Goal: Task Accomplishment & Management: Use online tool/utility

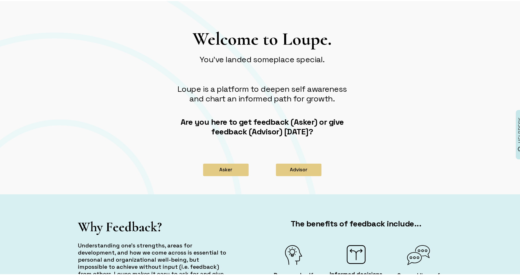
click at [172, 145] on div "Welcome to Loupe. You've landed someplace special. Loupe is a platform to deepe…" at bounding box center [262, 88] width 188 height 122
click at [230, 170] on button "Asker" at bounding box center [226, 169] width 46 height 13
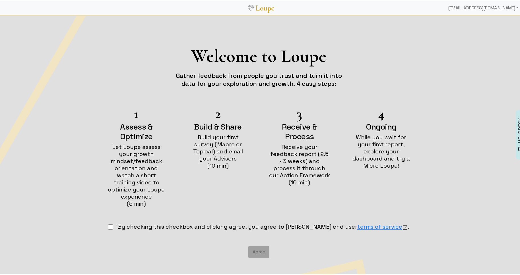
click at [113, 224] on input "checkbox" at bounding box center [110, 226] width 5 height 5
checkbox input "true"
click at [253, 245] on button "Agree" at bounding box center [258, 251] width 21 height 12
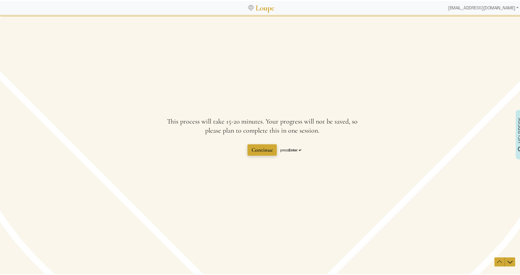
click at [256, 147] on span "Continue" at bounding box center [261, 149] width 21 height 7
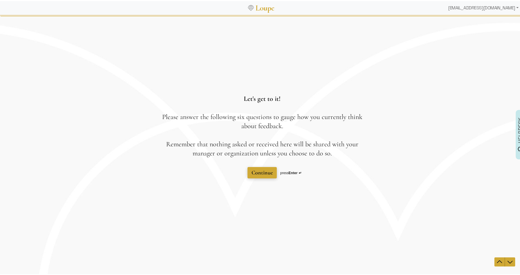
click at [264, 169] on span "Continue" at bounding box center [261, 172] width 21 height 7
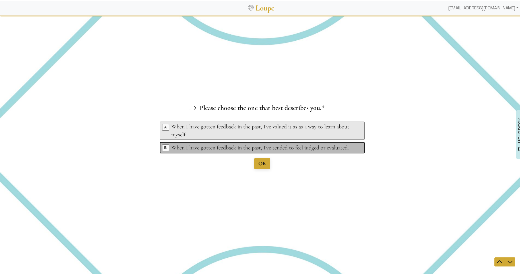
click at [193, 147] on div "When I have gotten feedback in the past, I've tended to feel judged or evaluate…" at bounding box center [263, 148] width 184 height 8
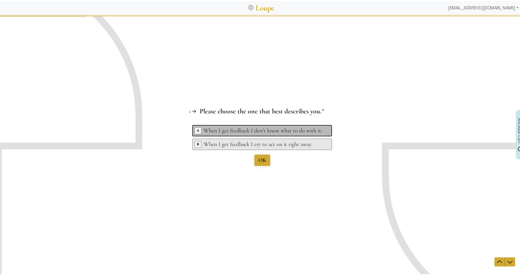
click at [279, 127] on div "When I get feedback I don’t know what to do with it." at bounding box center [263, 131] width 119 height 8
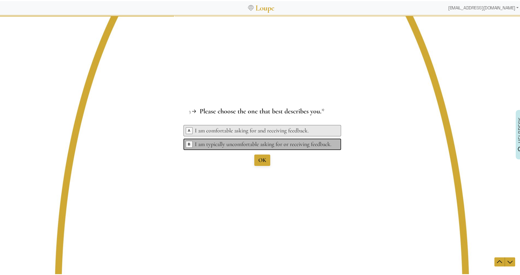
click at [290, 142] on div "I am typically uncomfortable asking for or receiving feedback." at bounding box center [263, 144] width 137 height 8
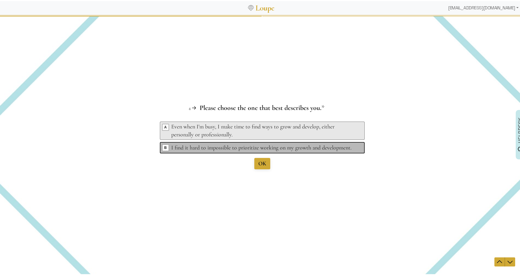
click at [357, 146] on icon at bounding box center [359, 148] width 5 height 4
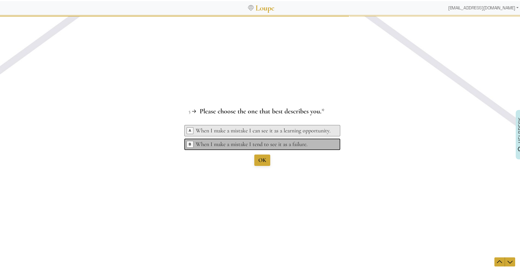
click at [305, 146] on div "When I make a mistake I tend to see it as a failure." at bounding box center [263, 144] width 135 height 8
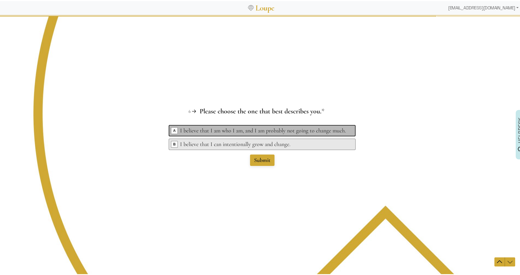
click at [278, 128] on div "I believe that I am who I am, and I am probably not going to change much." at bounding box center [263, 131] width 166 height 8
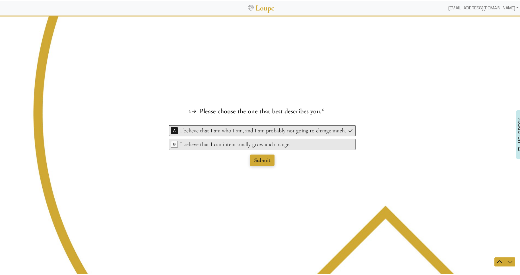
click at [264, 159] on span "Submit" at bounding box center [262, 160] width 16 height 7
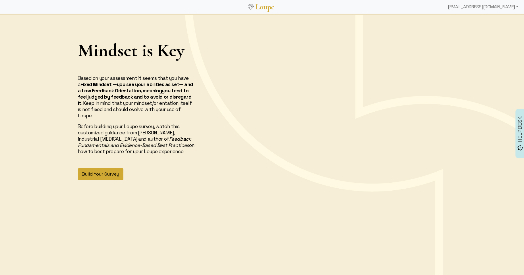
click at [108, 168] on button "Build Your Survey" at bounding box center [101, 174] width 46 height 12
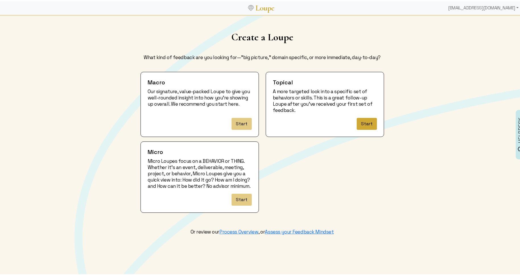
click at [367, 121] on button "Start" at bounding box center [367, 123] width 20 height 12
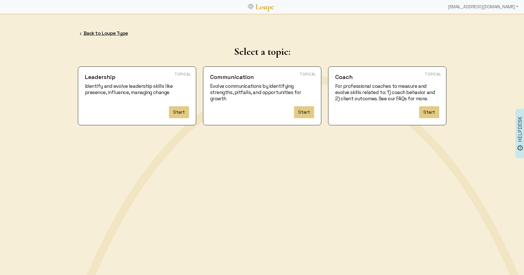
click at [96, 34] on link "Back to Loupe Type" at bounding box center [106, 33] width 44 height 6
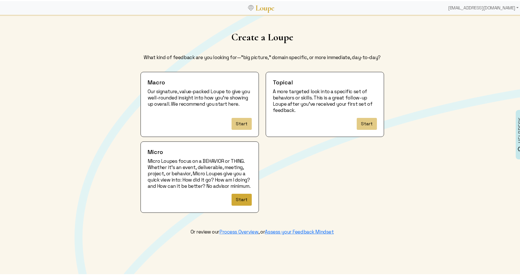
click at [240, 204] on button "Start" at bounding box center [241, 199] width 20 height 12
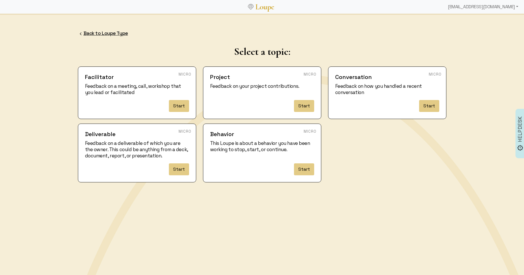
click at [110, 31] on link "Back to Loupe Type" at bounding box center [106, 33] width 44 height 6
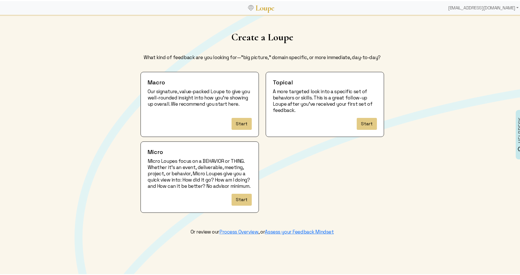
click at [229, 121] on div "Start" at bounding box center [200, 123] width 104 height 12
click at [231, 121] on button "Start" at bounding box center [241, 123] width 20 height 12
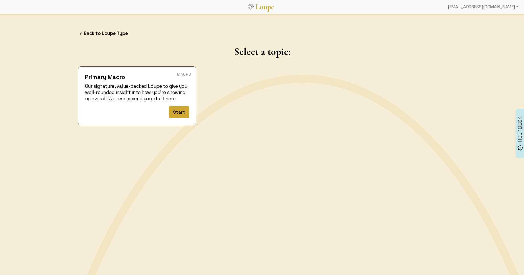
click at [175, 115] on button "Start" at bounding box center [179, 112] width 20 height 12
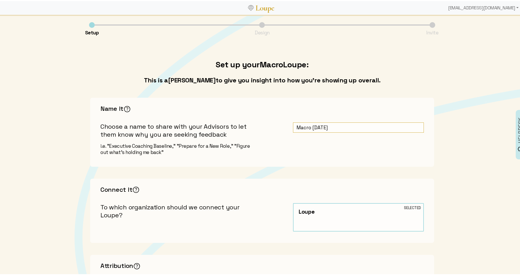
click at [293, 128] on input "Macro [DATE]" at bounding box center [358, 126] width 131 height 11
drag, startPoint x: 292, startPoint y: 127, endPoint x: 402, endPoint y: 123, distance: 110.2
click at [402, 123] on input "Macro [DATE]" at bounding box center [358, 126] width 131 height 11
drag, startPoint x: 398, startPoint y: 126, endPoint x: 285, endPoint y: 121, distance: 112.8
click at [285, 121] on div "Name It The key here is to be candid and concise. Sharing your true purpose for…" at bounding box center [262, 131] width 344 height 69
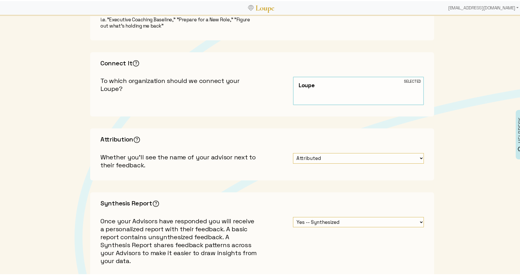
scroll to position [133, 0]
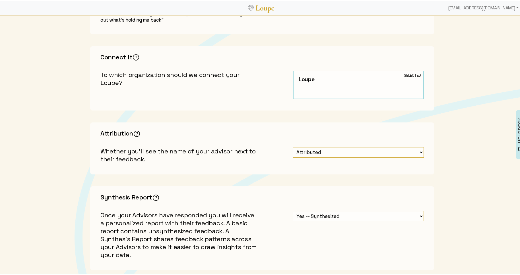
type input "DEMO: Baseline for coaching"
click at [307, 150] on select "Attributed Unattributed" at bounding box center [358, 151] width 131 height 11
click at [138, 130] on img at bounding box center [137, 132] width 9 height 9
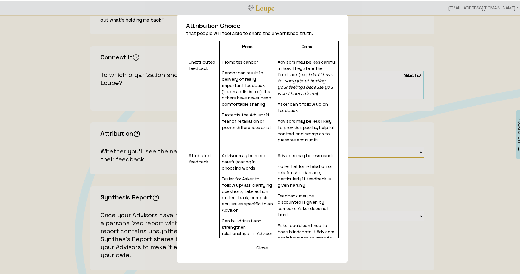
scroll to position [63, 0]
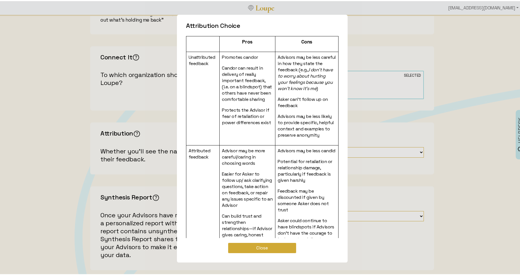
click at [270, 249] on button "Close" at bounding box center [262, 247] width 69 height 11
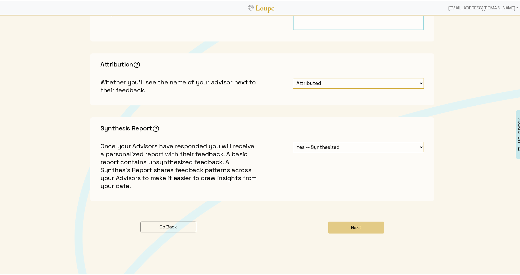
scroll to position [202, 0]
click at [361, 220] on button "Next" at bounding box center [356, 226] width 56 height 12
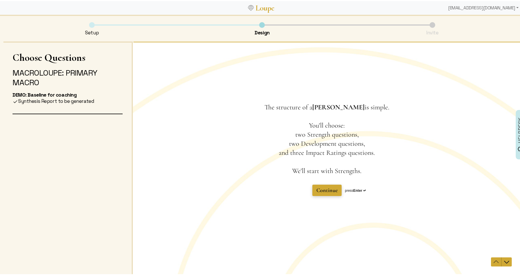
click at [318, 189] on span "Continue" at bounding box center [326, 190] width 21 height 7
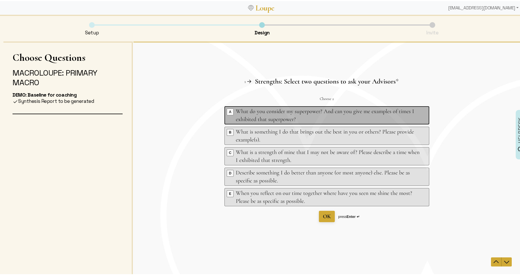
click at [314, 117] on div "What do you consider my superpower? And can you give me examples of times I exh…" at bounding box center [327, 115] width 184 height 16
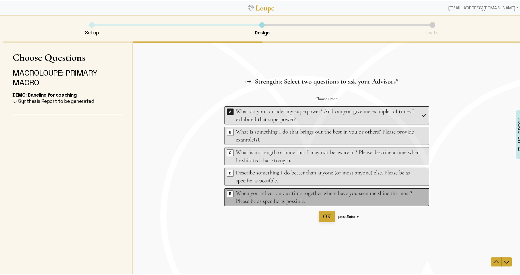
click at [355, 196] on div "When you reflect on our time together where have you seen me shine the most? Pl…" at bounding box center [327, 197] width 184 height 16
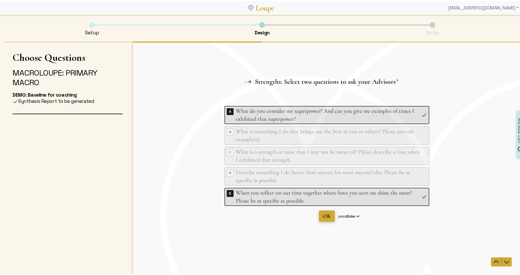
click at [325, 214] on span "OK" at bounding box center [327, 216] width 8 height 7
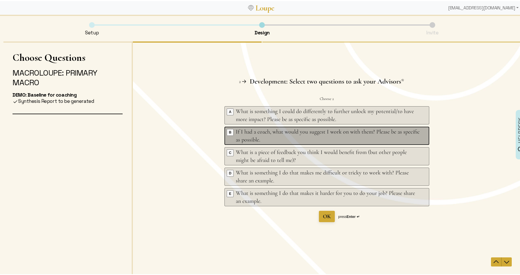
click at [278, 135] on div "If I had a coach, what would you suggest I work on with them? Please be as spec…" at bounding box center [327, 136] width 184 height 16
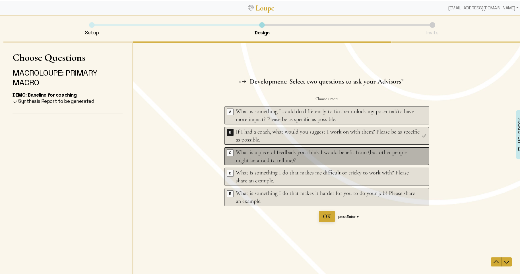
click at [306, 154] on div "What is a piece of feedback you think I would benefit from (but other people mi…" at bounding box center [327, 156] width 184 height 16
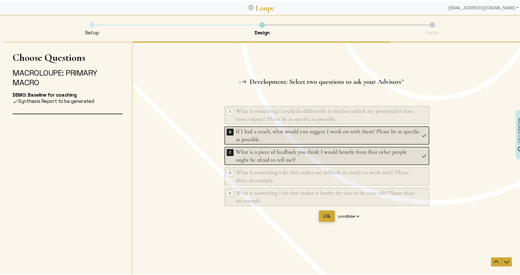
click at [323, 218] on span "OK" at bounding box center [327, 216] width 8 height 7
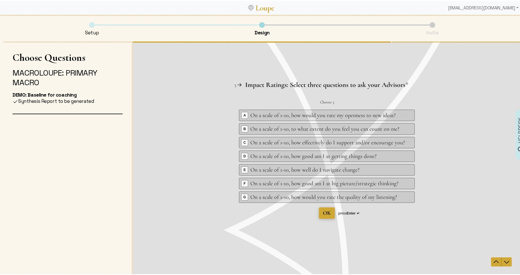
click at [327, 213] on span "OK" at bounding box center [327, 213] width 8 height 7
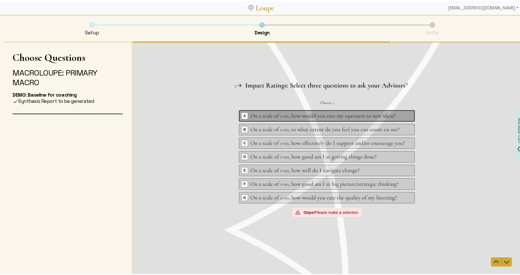
click at [255, 116] on div "On a scale of 1-10, how would you rate my openness to new ideas?" at bounding box center [327, 116] width 155 height 8
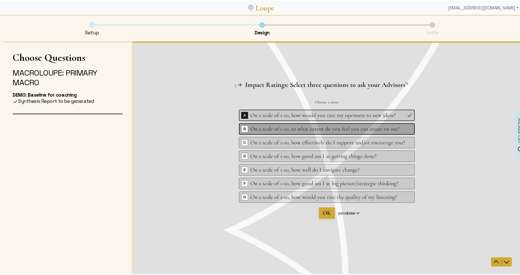
click at [258, 126] on div "On a scale of 1-10, to what extent do you feel you can count on me?" at bounding box center [327, 129] width 155 height 8
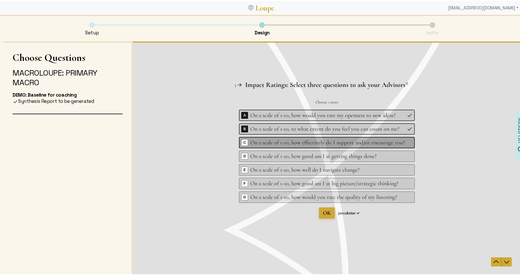
click at [261, 139] on div "On a scale of 1-10, how effectively do I support and/or encourage you?" at bounding box center [327, 143] width 155 height 8
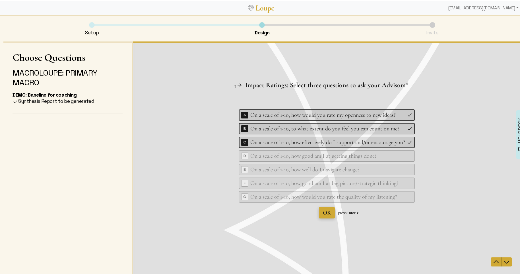
click at [323, 213] on span "OK" at bounding box center [327, 212] width 8 height 7
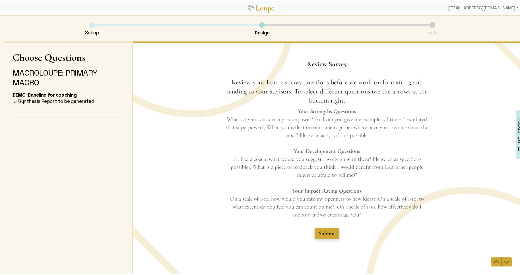
click at [321, 231] on span "Submit" at bounding box center [326, 233] width 16 height 7
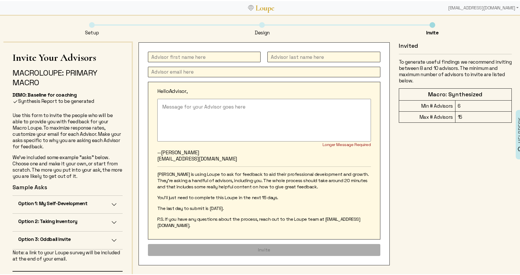
scroll to position [3, 0]
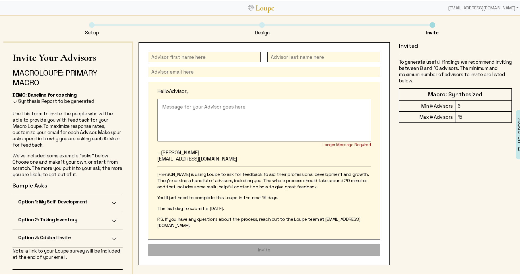
click at [73, 199] on h5 "Option 1: My Self-Development" at bounding box center [52, 201] width 69 height 6
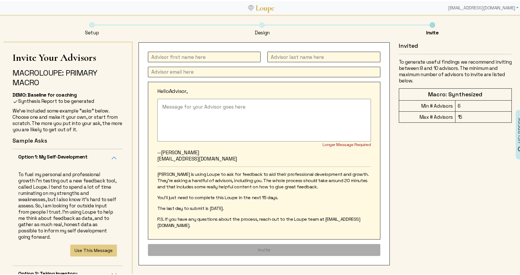
scroll to position [48, 0]
click at [95, 247] on button "Use This Message" at bounding box center [93, 249] width 47 height 12
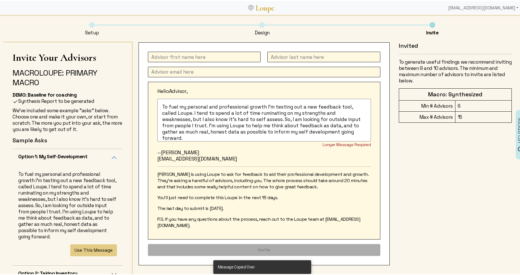
click at [160, 106] on textarea "To fuel my personal and professional growth I'm testing out a new feedback tool…" at bounding box center [264, 119] width 214 height 43
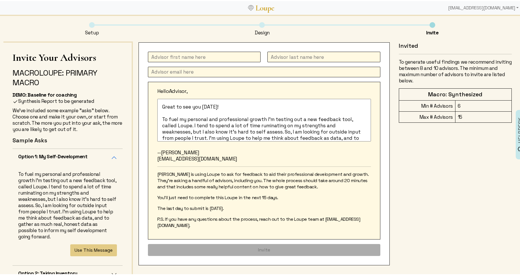
type textarea "Great to see you [DATE]! To fuel my personal and professional growth I'm testin…"
click at [175, 56] on input "text" at bounding box center [204, 56] width 113 height 11
type input "[PERSON_NAME]"
click at [284, 53] on input "text" at bounding box center [323, 56] width 113 height 11
type input "[PERSON_NAME]"
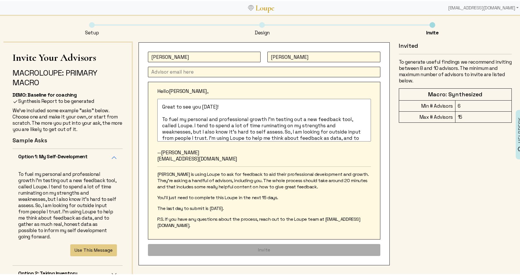
click at [222, 74] on input "text" at bounding box center [264, 71] width 232 height 11
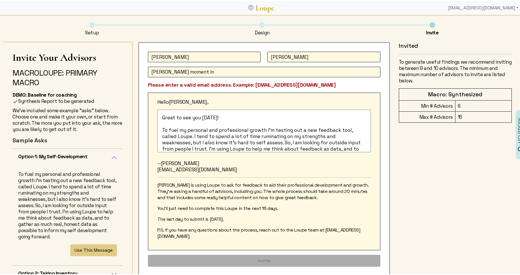
click at [178, 70] on input "[PERSON_NAME] moment in" at bounding box center [264, 71] width 232 height 11
click at [207, 69] on input "[PERSON_NAME] in" at bounding box center [264, 71] width 232 height 11
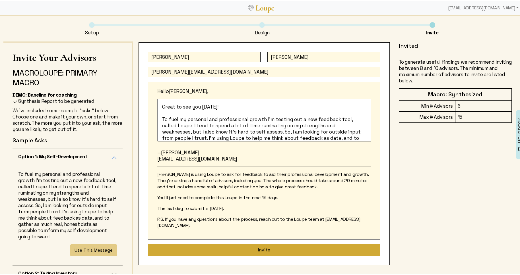
type input "[PERSON_NAME][EMAIL_ADDRESS][DOMAIN_NAME]"
click at [250, 243] on button "Invite" at bounding box center [264, 249] width 232 height 12
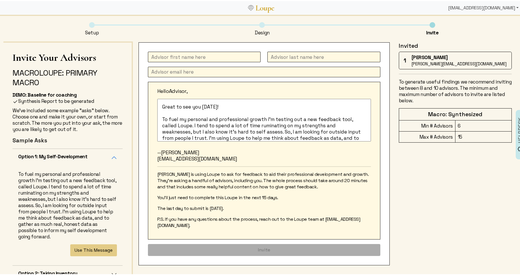
click at [456, 5] on div "[EMAIL_ADDRESS][DOMAIN_NAME]" at bounding box center [483, 6] width 75 height 11
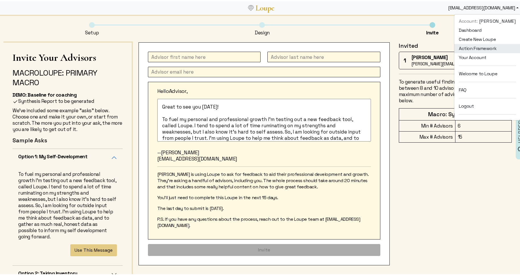
click at [463, 49] on link "Action Framework" at bounding box center [487, 47] width 66 height 9
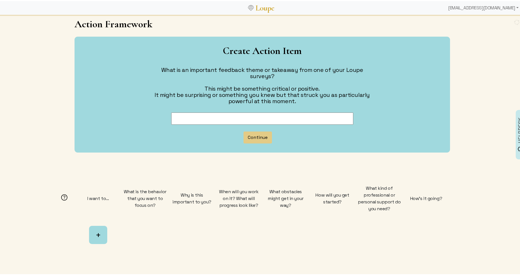
scroll to position [18, 0]
click at [199, 113] on input at bounding box center [262, 117] width 182 height 12
type input "collaborating with more openness"
click at [250, 130] on button "Continue" at bounding box center [257, 136] width 28 height 12
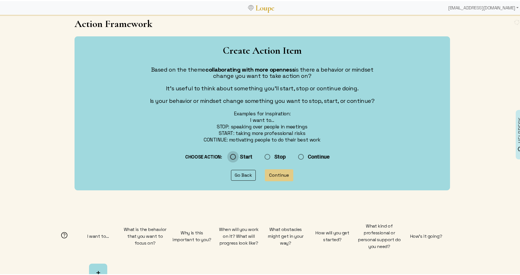
click at [231, 156] on input "Start" at bounding box center [255, 156] width 57 height 12
radio input "true"
click at [278, 174] on button "Continue" at bounding box center [279, 174] width 28 height 12
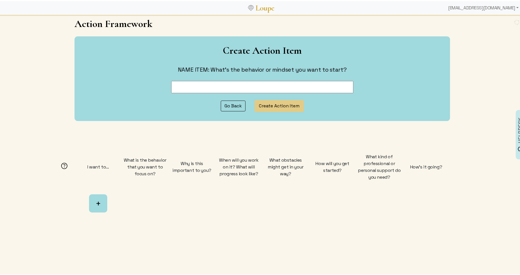
click at [187, 88] on input at bounding box center [262, 86] width 182 height 12
type input "asking more questions"
click at [286, 105] on button "Create Action Item" at bounding box center [279, 105] width 49 height 12
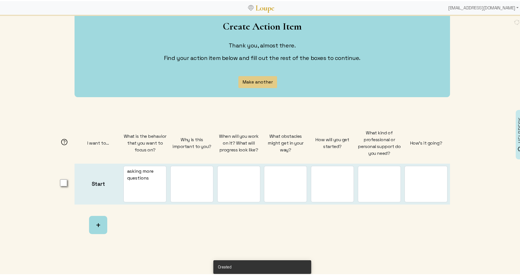
scroll to position [44, 0]
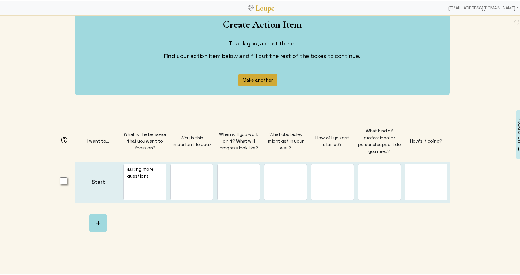
click at [260, 78] on button "Make another" at bounding box center [257, 79] width 39 height 12
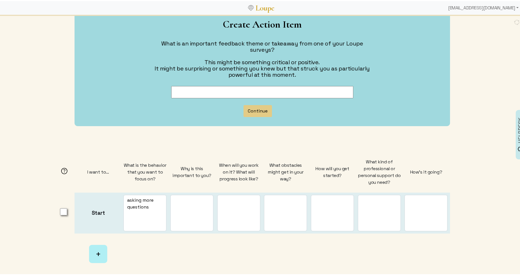
click at [96, 244] on button "+" at bounding box center [98, 253] width 18 height 18
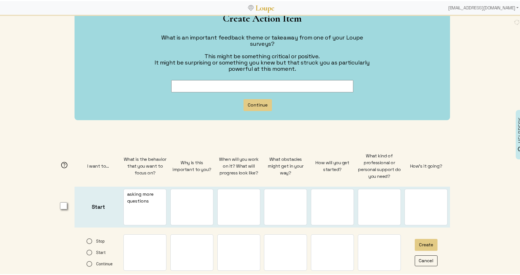
scroll to position [0, 0]
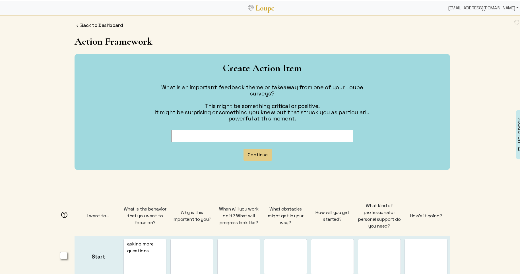
click at [473, 9] on div "[EMAIL_ADDRESS][DOMAIN_NAME]" at bounding box center [483, 6] width 75 height 11
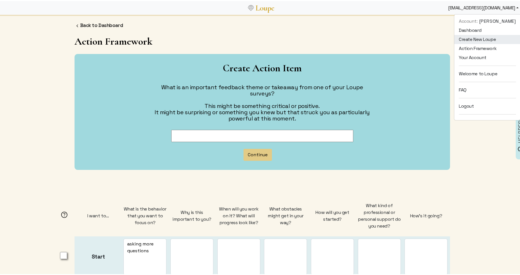
click at [470, 36] on link "Create New Loupe" at bounding box center [487, 38] width 66 height 9
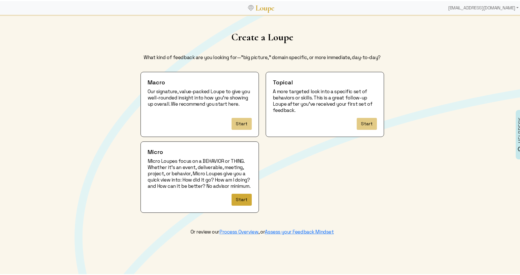
click at [236, 200] on button "Start" at bounding box center [241, 199] width 20 height 12
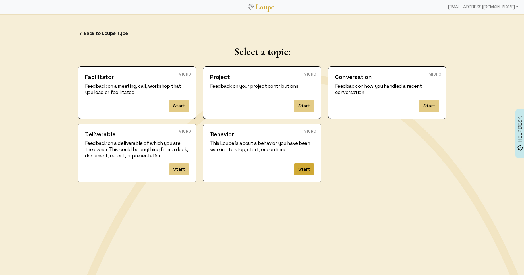
click at [305, 168] on button "Start" at bounding box center [304, 170] width 20 height 12
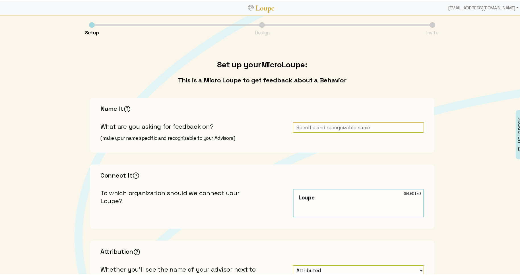
click at [324, 124] on input "text" at bounding box center [358, 126] width 131 height 11
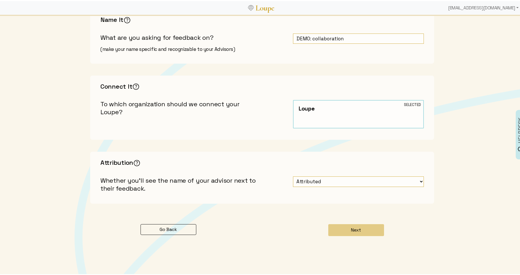
scroll to position [100, 0]
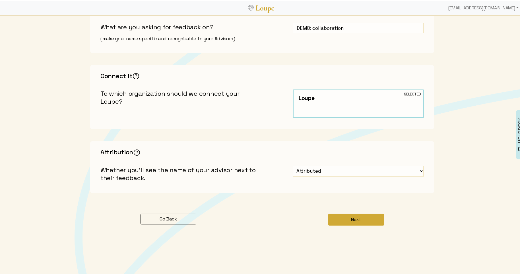
type input "DEMO: collaboration"
click at [348, 218] on button "Next" at bounding box center [356, 219] width 56 height 12
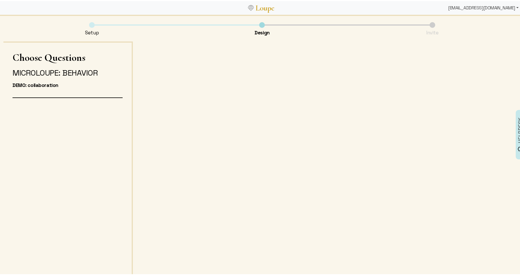
click at [472, 5] on div "[EMAIL_ADDRESS][DOMAIN_NAME]" at bounding box center [483, 6] width 75 height 11
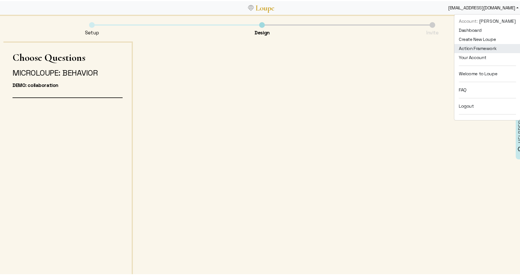
click at [460, 43] on link "Action Framework" at bounding box center [487, 47] width 66 height 9
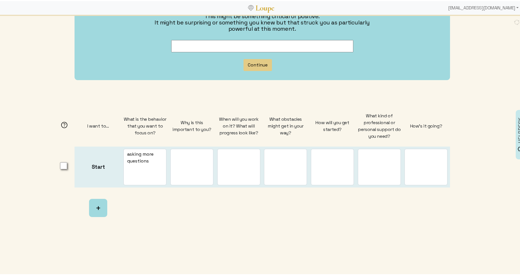
scroll to position [90, 0]
